Goal: Use online tool/utility: Utilize a website feature to perform a specific function

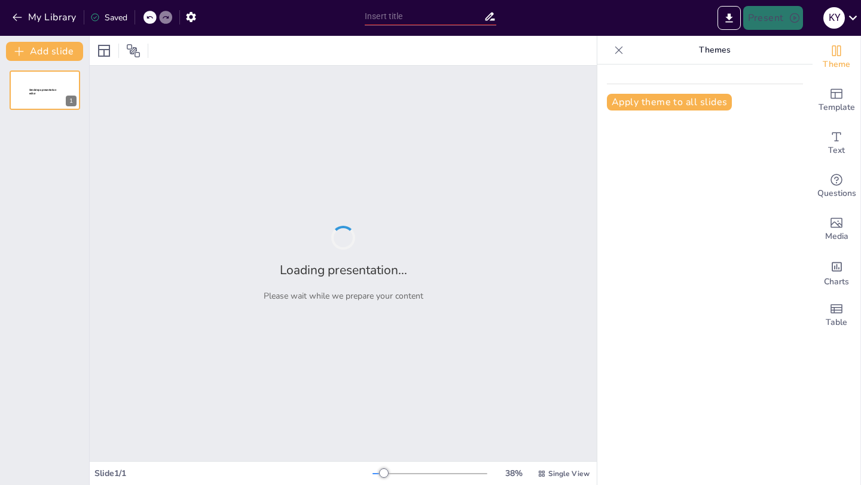
type input "Impulsando Resultados: Mi Visión como Subdirector de Ventas en el Banco"
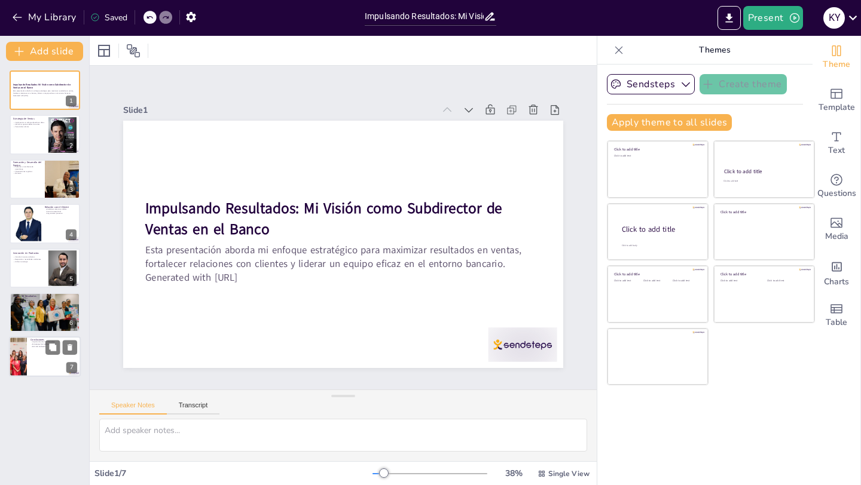
click at [38, 363] on div at bounding box center [45, 357] width 72 height 41
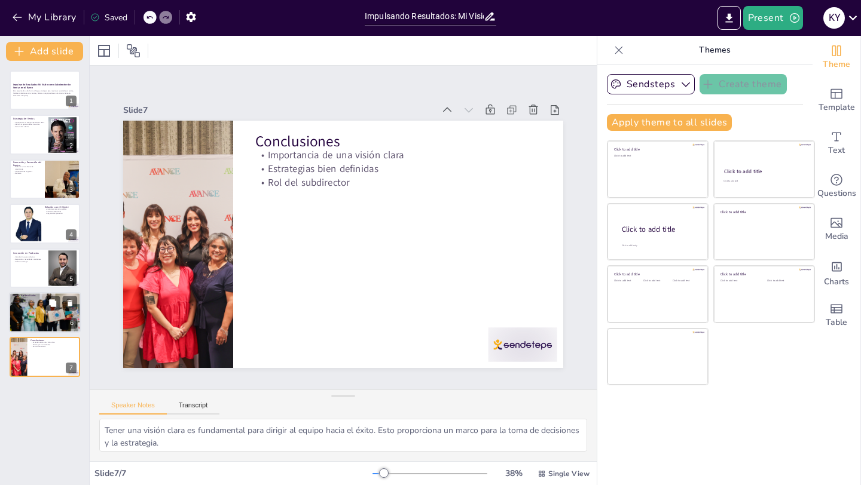
click at [23, 314] on div at bounding box center [45, 313] width 72 height 48
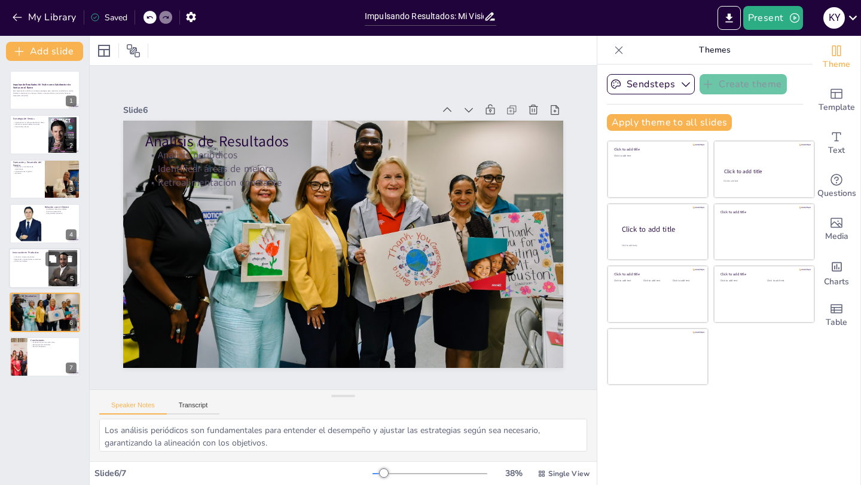
click at [29, 271] on div at bounding box center [45, 268] width 72 height 41
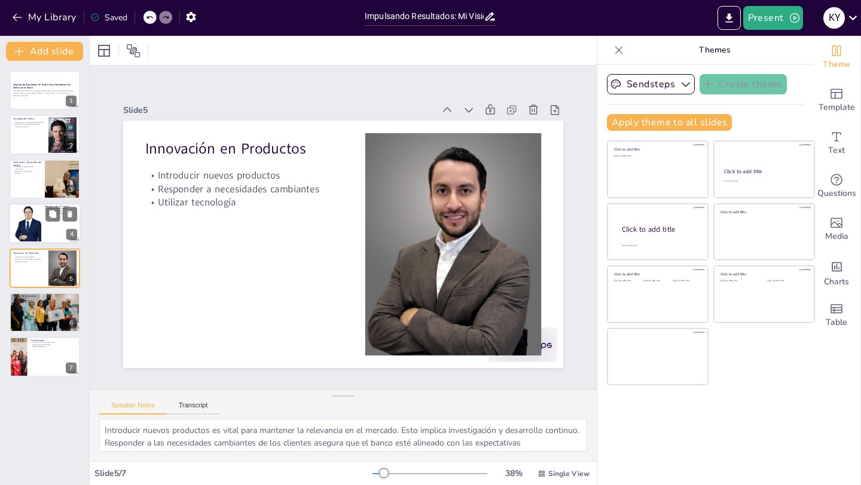
click at [35, 228] on div at bounding box center [26, 224] width 36 height 36
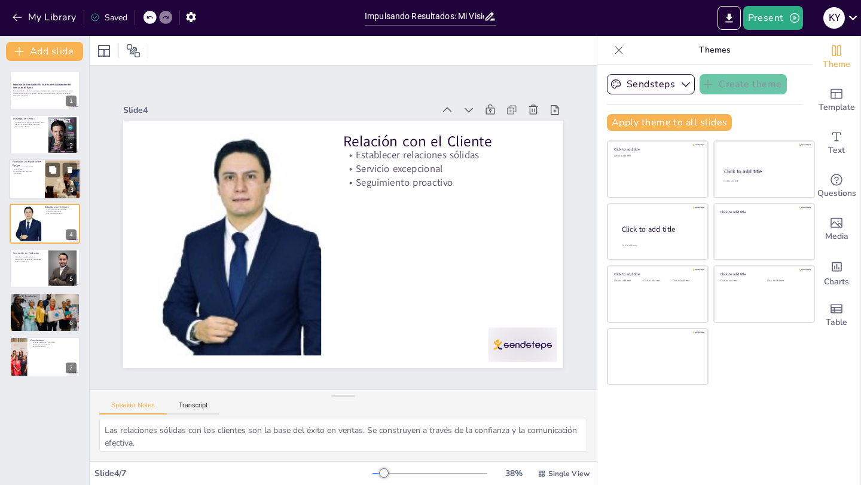
click at [29, 180] on div at bounding box center [45, 179] width 72 height 41
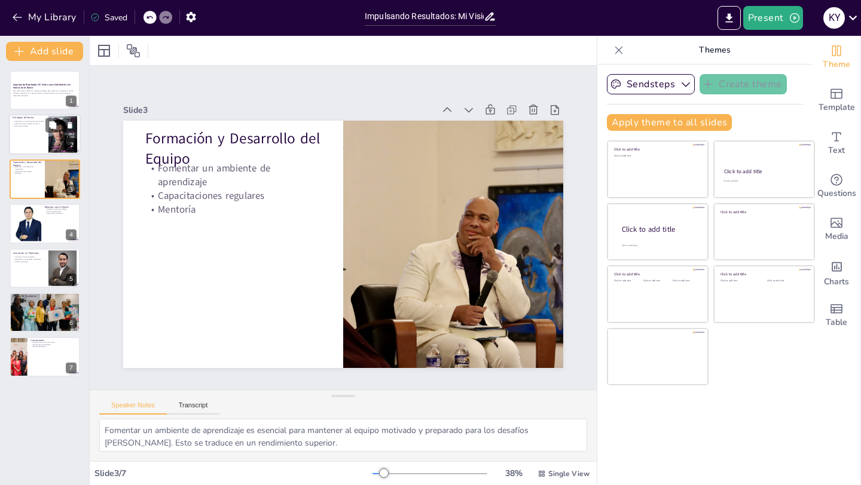
click at [20, 146] on div at bounding box center [45, 135] width 72 height 41
type textarea "Un enfoque basado en datos es fundamental en el entorno actual de ventas. Permi…"
